Goal: Answer question/provide support: Share knowledge or assist other users

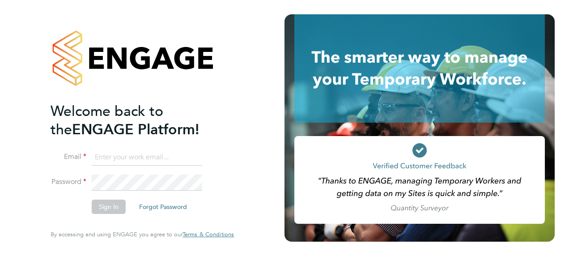
type input "fraz.arshad@ncclondon.ac.uk"
click at [106, 207] on button "Sign In" at bounding box center [109, 206] width 34 height 14
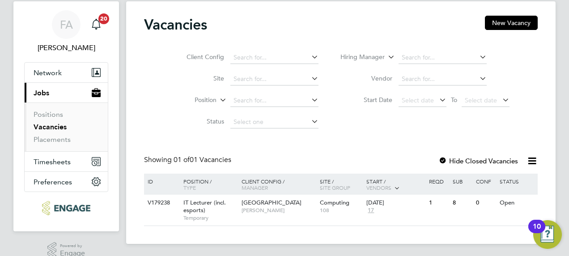
scroll to position [37, 0]
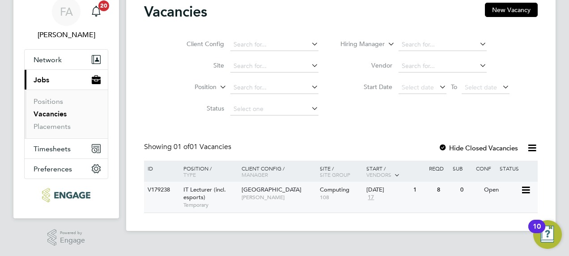
click at [202, 188] on span "IT Lecturer (incl. esports)" at bounding box center [204, 193] width 42 height 15
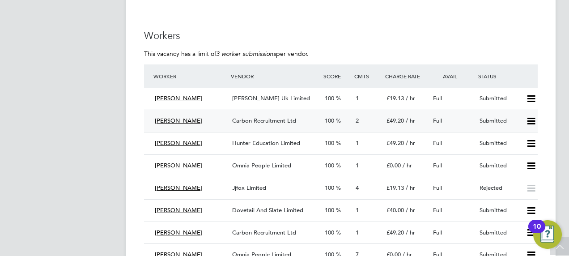
click at [358, 119] on span "2" at bounding box center [356, 121] width 3 height 8
click at [531, 141] on icon at bounding box center [530, 143] width 11 height 7
click at [356, 142] on span "1" at bounding box center [356, 143] width 3 height 8
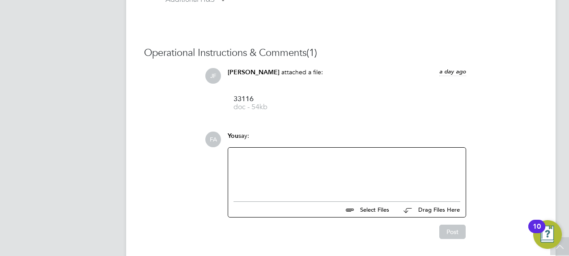
click at [293, 175] on div at bounding box center [346, 172] width 227 height 38
copy div "Candidate lacks sufficient experience in the requirements of the role."
click at [460, 229] on button "Post" at bounding box center [452, 231] width 26 height 14
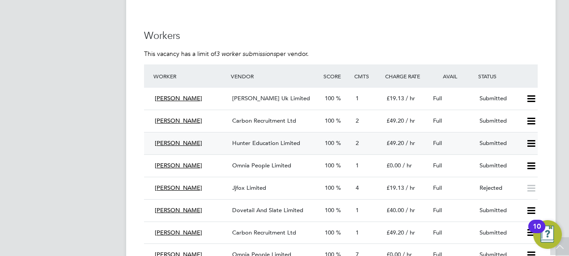
click at [530, 143] on icon at bounding box center [530, 143] width 11 height 7
click at [519, 175] on li "Reject" at bounding box center [519, 175] width 31 height 13
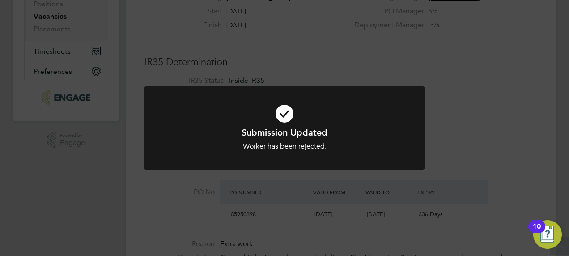
click at [461, 134] on div "Submission Updated Worker has been rejected. Cancel Okay" at bounding box center [284, 128] width 569 height 256
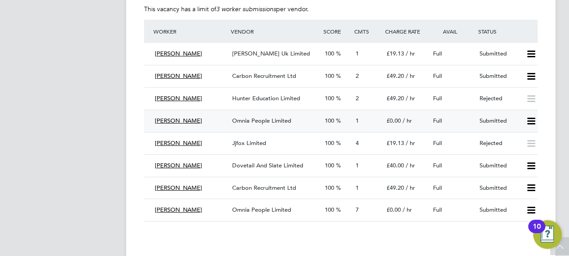
click at [357, 118] on span "1" at bounding box center [356, 121] width 3 height 8
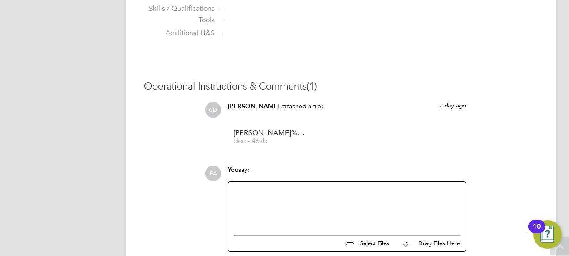
click at [315, 192] on div at bounding box center [346, 206] width 227 height 38
paste div
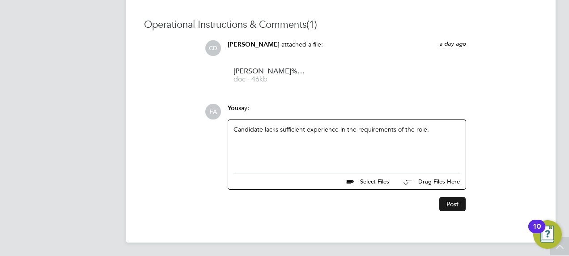
click at [448, 204] on button "Post" at bounding box center [452, 204] width 26 height 14
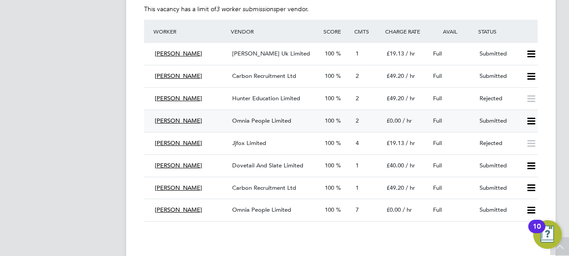
click at [531, 118] on icon at bounding box center [530, 121] width 11 height 7
click at [518, 152] on li "Reject" at bounding box center [519, 153] width 31 height 13
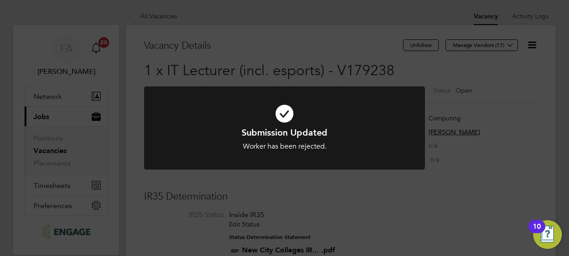
click at [548, 150] on div "Submission Updated Worker has been rejected. Cancel Okay" at bounding box center [284, 128] width 569 height 256
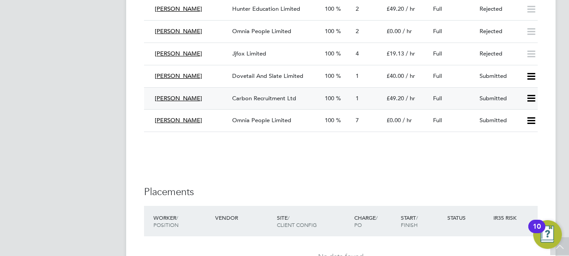
click at [357, 99] on span "1" at bounding box center [356, 98] width 3 height 8
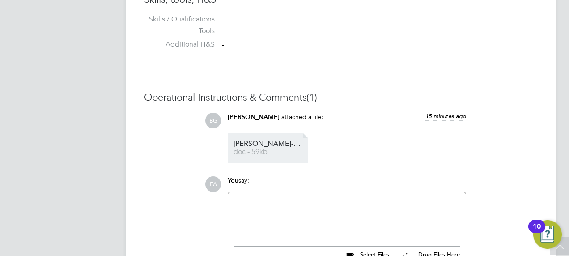
click at [270, 144] on span "[PERSON_NAME]-MORGAN_4652144%20(002)" at bounding box center [269, 143] width 72 height 7
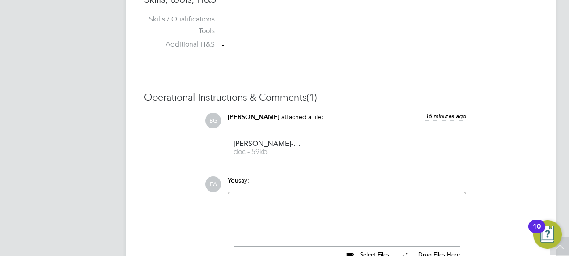
scroll to position [825, 0]
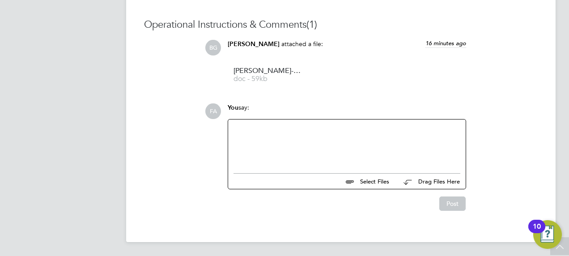
click at [285, 143] on div at bounding box center [346, 144] width 227 height 38
paste div
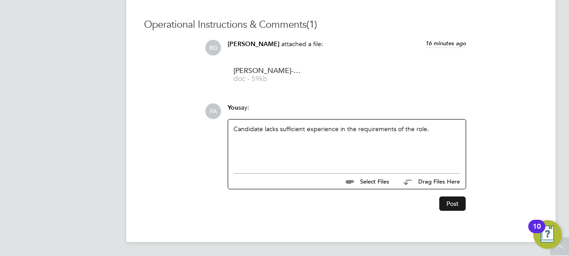
click at [452, 200] on button "Post" at bounding box center [452, 203] width 26 height 14
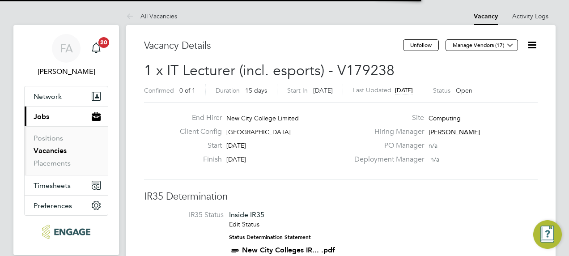
scroll to position [4, 4]
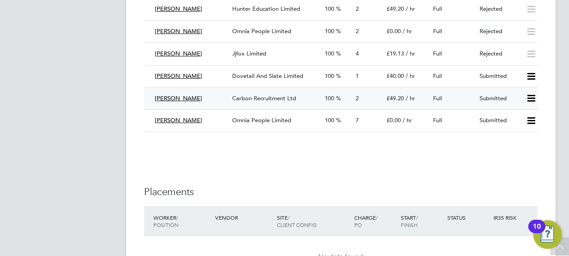
click at [536, 99] on icon at bounding box center [530, 98] width 11 height 7
click at [518, 129] on li "Reject" at bounding box center [519, 131] width 31 height 13
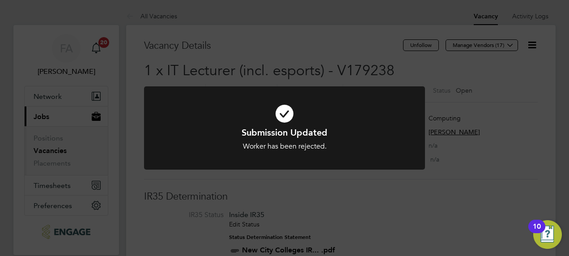
click at [495, 198] on div "Submission Updated Worker has been rejected. Cancel Okay" at bounding box center [284, 128] width 569 height 256
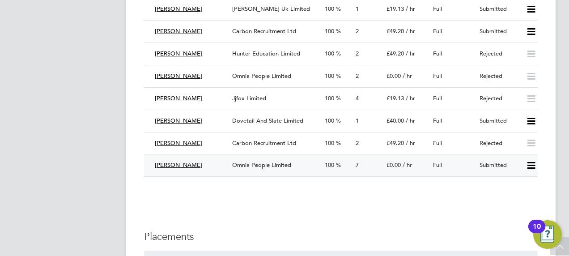
click at [355, 164] on span "7" at bounding box center [356, 165] width 3 height 8
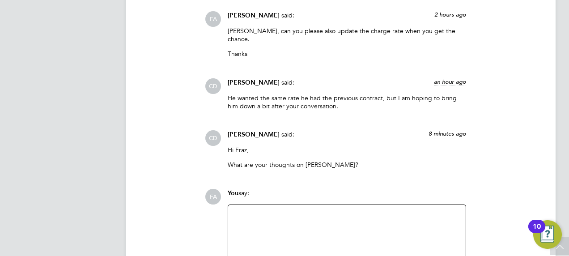
scroll to position [1154, 0]
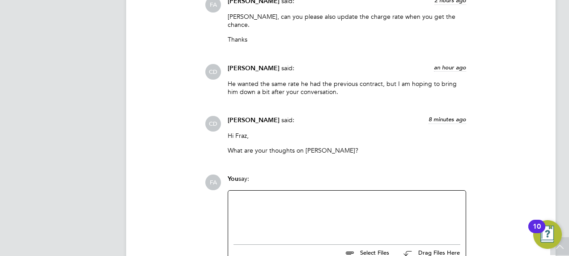
click at [291, 202] on div at bounding box center [346, 215] width 227 height 38
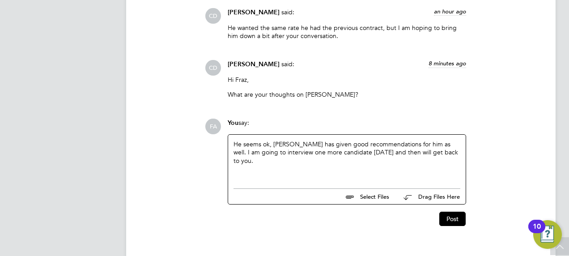
scroll to position [1217, 0]
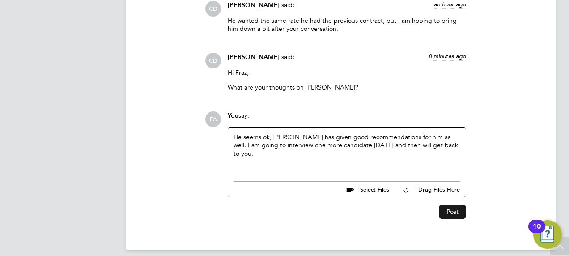
click at [453, 204] on button "Post" at bounding box center [452, 211] width 26 height 14
